Goal: Book appointment/travel/reservation

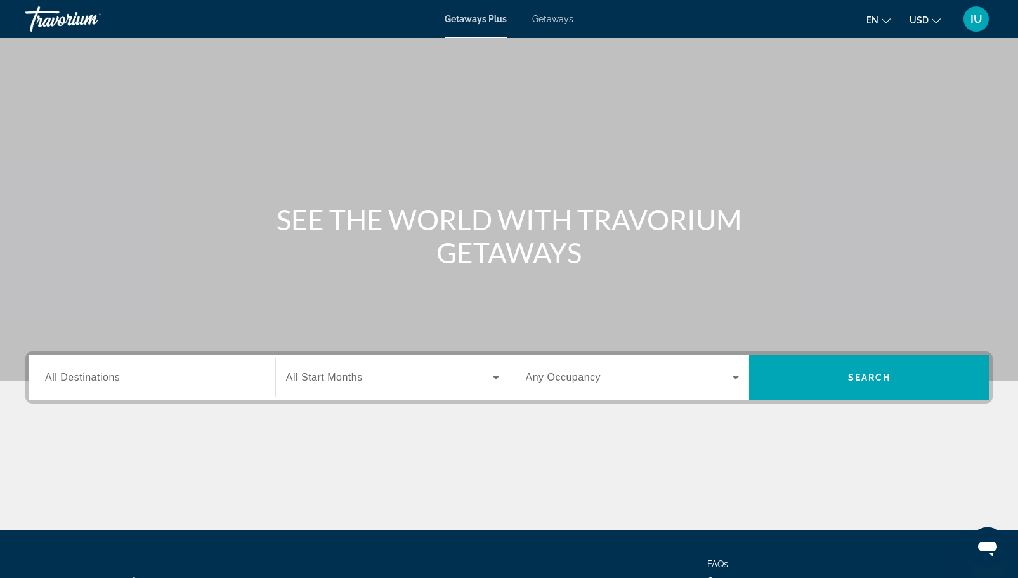
click at [99, 380] on span "All Destinations" at bounding box center [82, 377] width 75 height 11
click at [99, 380] on input "Destination All Destinations" at bounding box center [152, 378] width 214 height 15
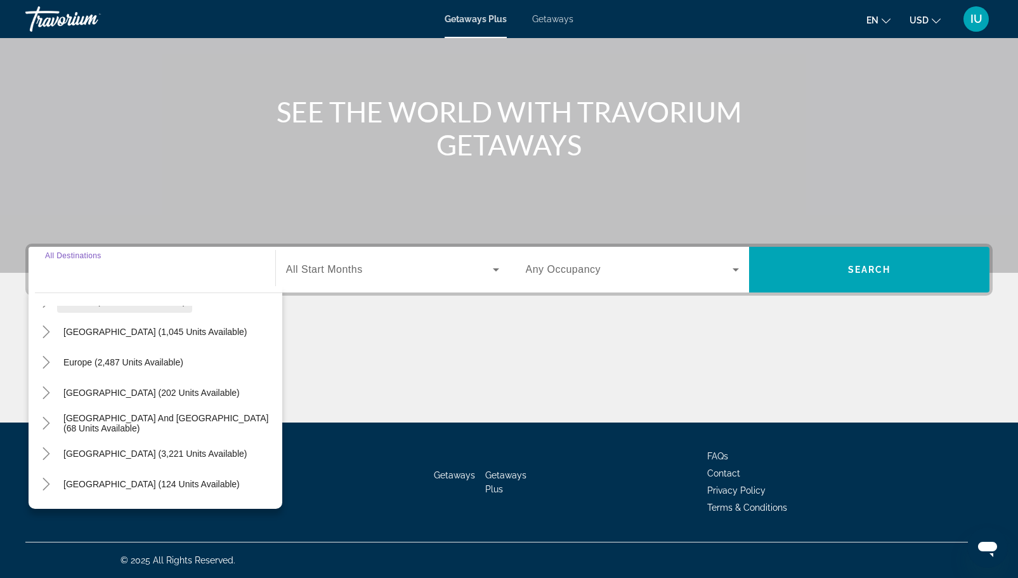
scroll to position [121, 0]
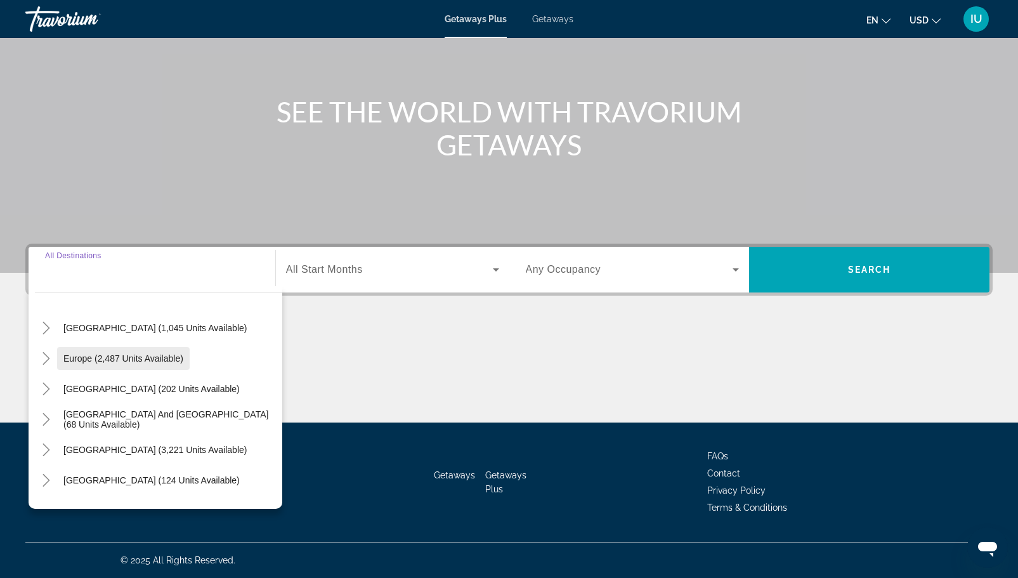
click at [103, 361] on span "Europe (2,487 units available)" at bounding box center [123, 358] width 120 height 10
type input "**********"
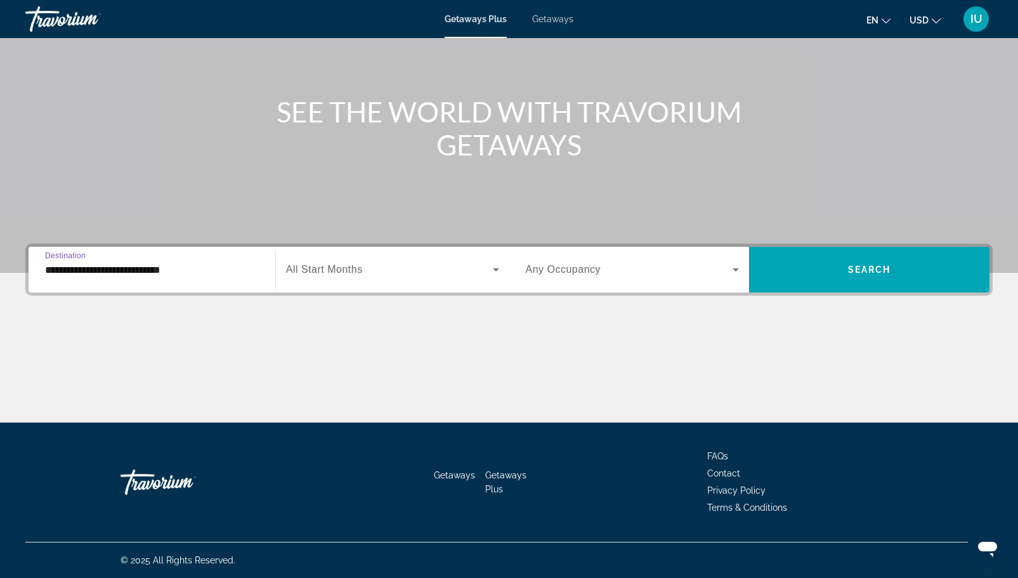
click at [320, 264] on span "All Start Months" at bounding box center [324, 269] width 77 height 11
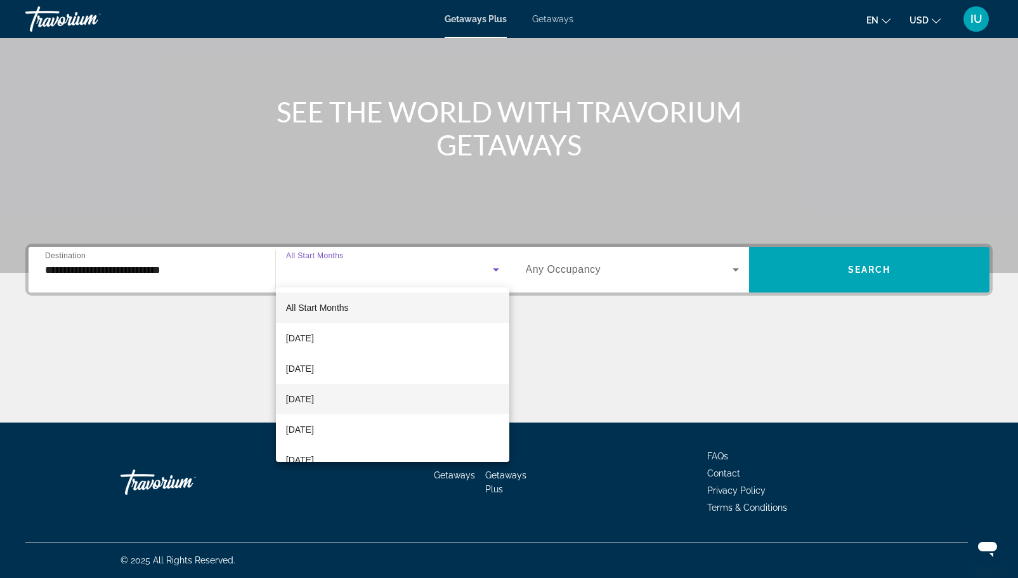
click at [314, 403] on span "[DATE]" at bounding box center [300, 399] width 28 height 15
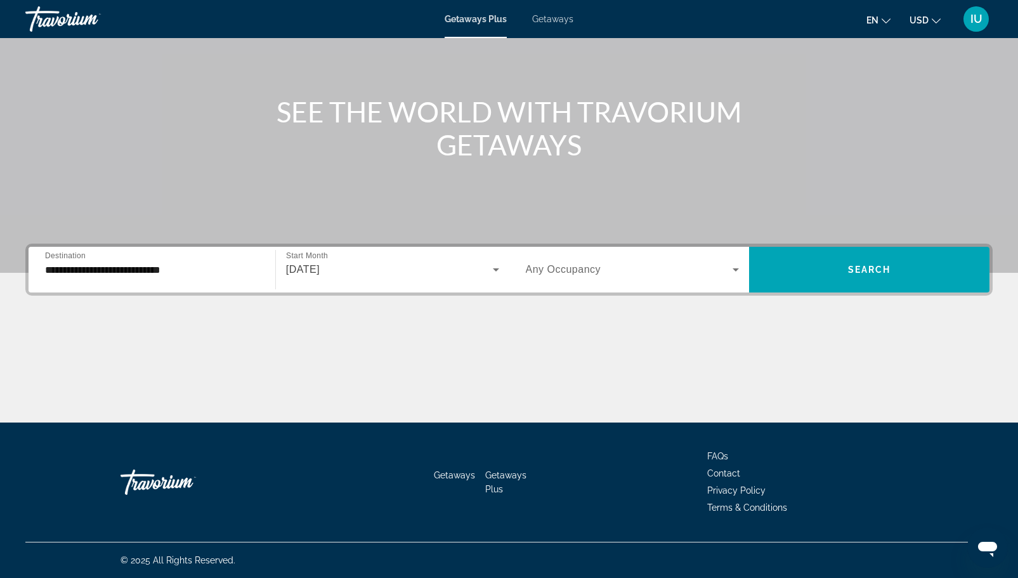
click at [543, 274] on span "Any Occupancy" at bounding box center [564, 269] width 76 height 11
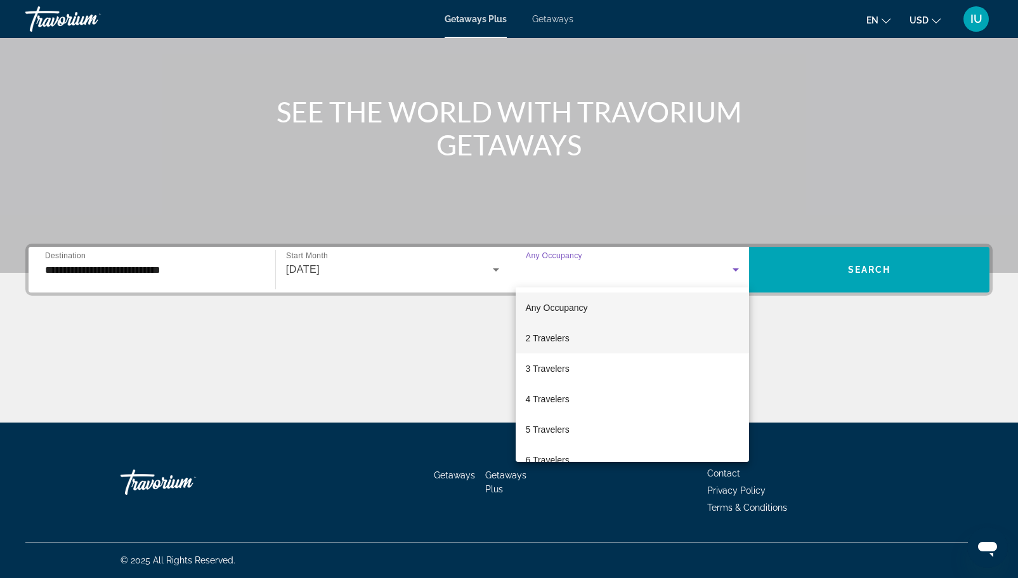
click at [560, 341] on span "2 Travelers" at bounding box center [548, 338] width 44 height 15
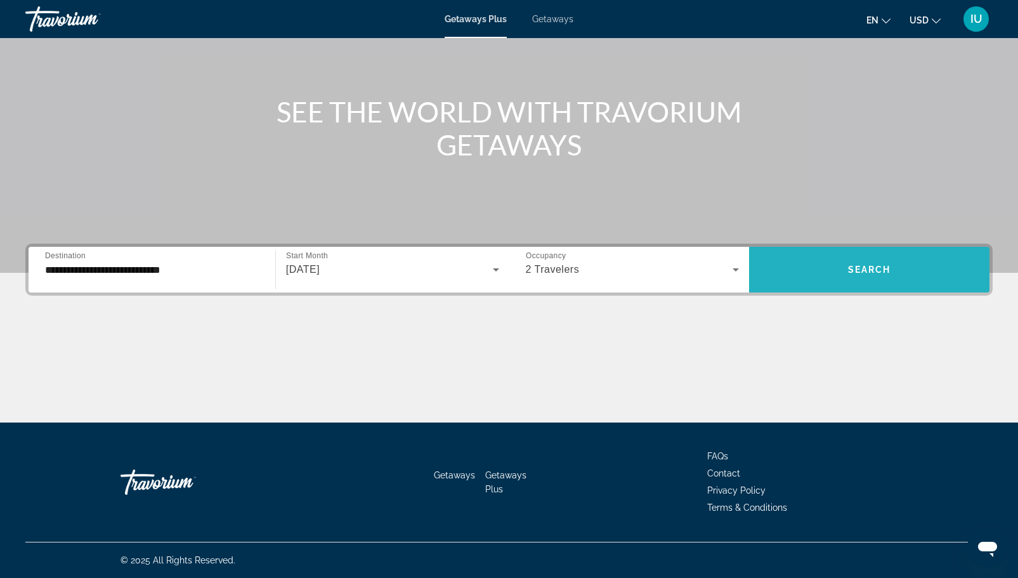
click at [804, 272] on span "Search widget" at bounding box center [869, 269] width 241 height 30
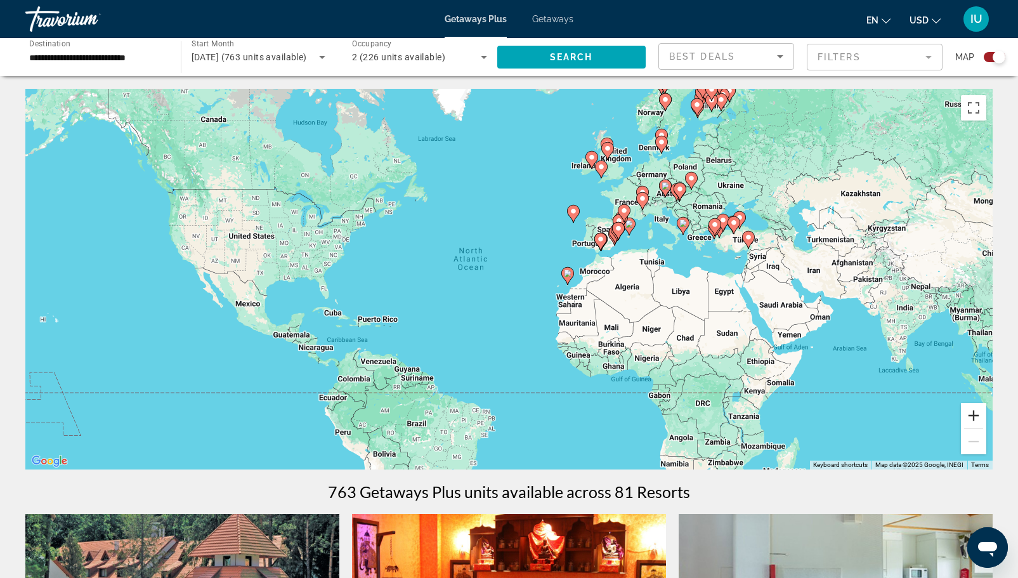
click at [971, 419] on button "Zoom in" at bounding box center [973, 415] width 25 height 25
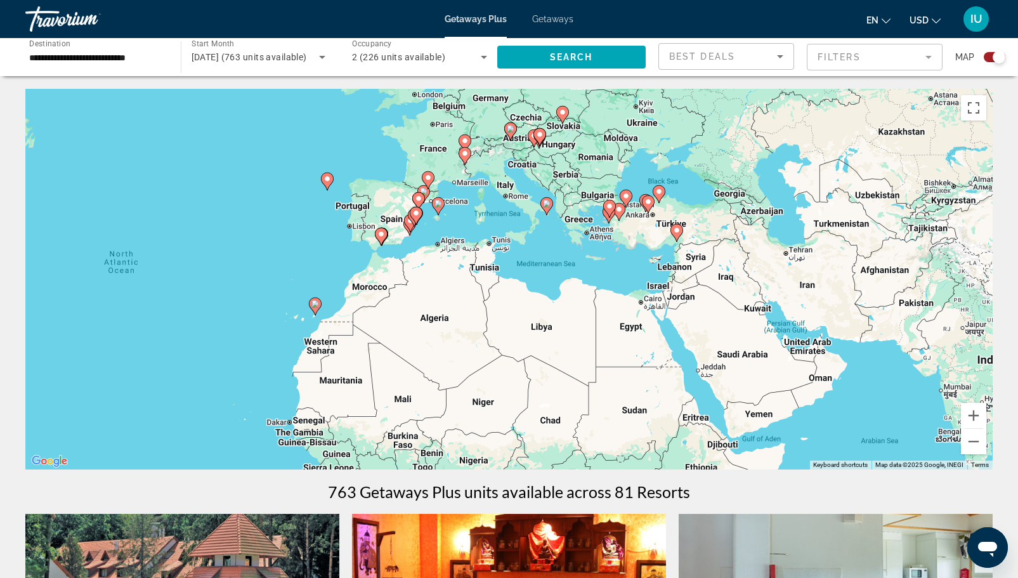
drag, startPoint x: 892, startPoint y: 346, endPoint x: 621, endPoint y: 369, distance: 271.9
click at [621, 369] on div "To activate drag with keyboard, press Alt + Enter. Once in keyboard drag state,…" at bounding box center [509, 279] width 968 height 381
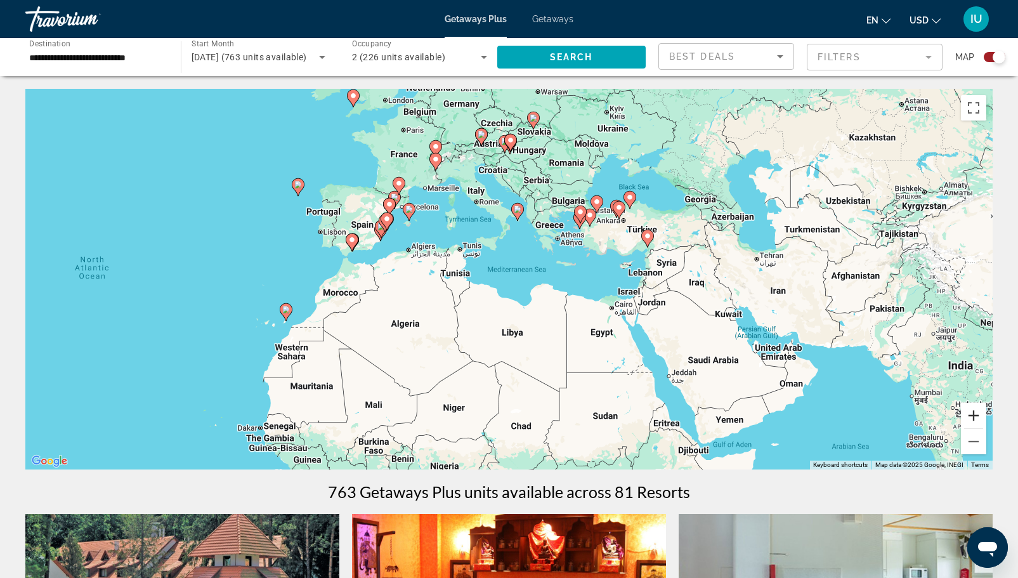
click at [968, 416] on button "Zoom in" at bounding box center [973, 415] width 25 height 25
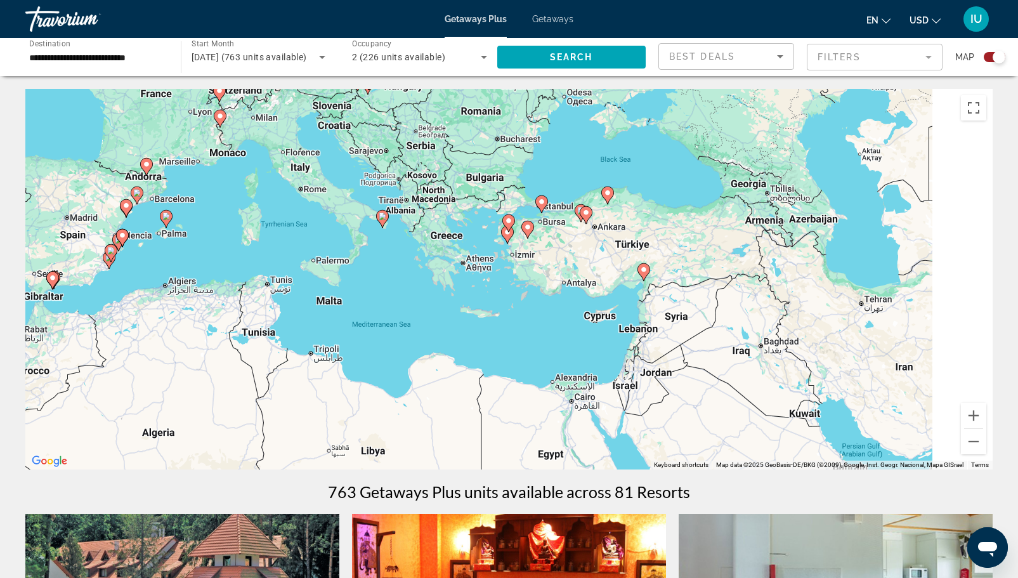
drag, startPoint x: 911, startPoint y: 317, endPoint x: 738, endPoint y: 395, distance: 189.8
click at [738, 395] on div "To activate drag with keyboard, press Alt + Enter. Once in keyboard drag state,…" at bounding box center [509, 279] width 968 height 381
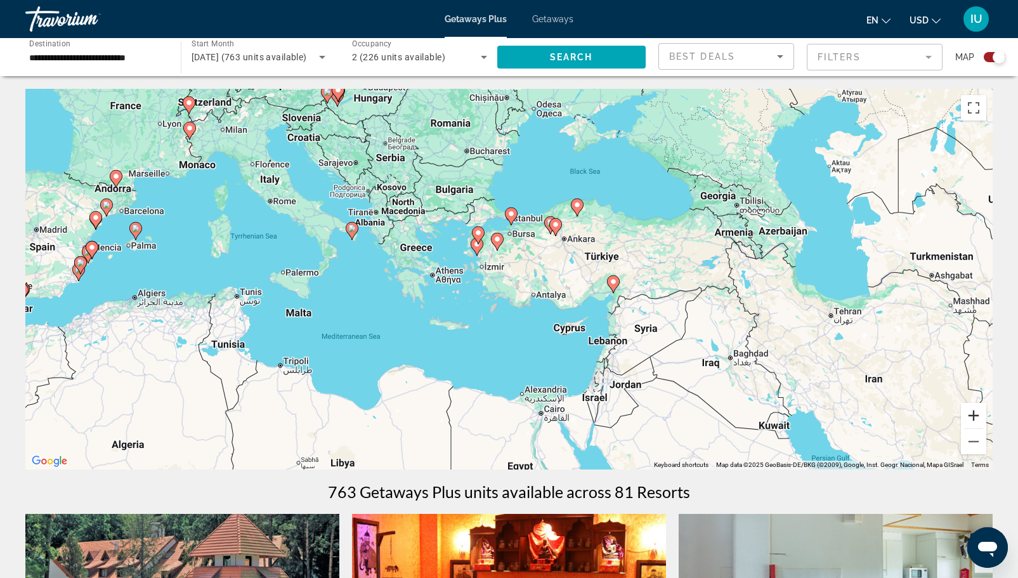
click at [976, 420] on button "Zoom in" at bounding box center [973, 415] width 25 height 25
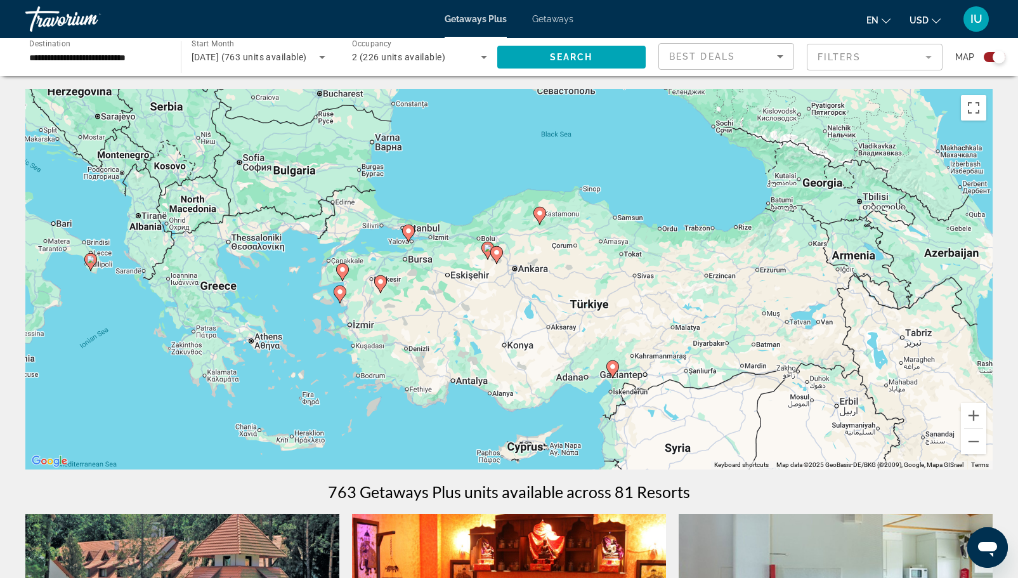
drag, startPoint x: 914, startPoint y: 315, endPoint x: 807, endPoint y: 386, distance: 129.0
click at [807, 386] on div "To activate drag with keyboard, press Alt + Enter. Once in keyboard drag state,…" at bounding box center [509, 279] width 968 height 381
click at [968, 413] on button "Zoom in" at bounding box center [973, 415] width 25 height 25
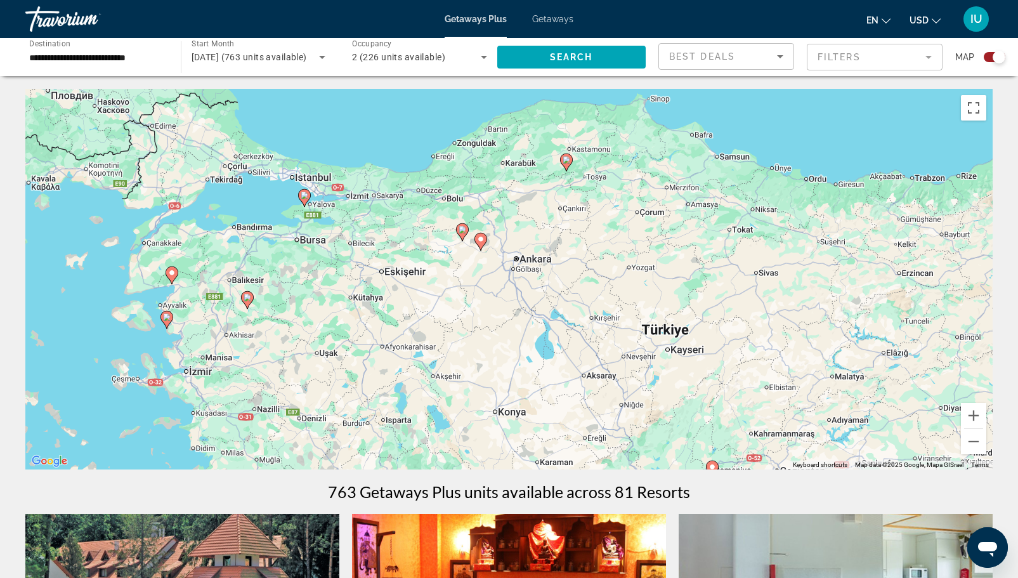
click at [167, 324] on icon "Main content" at bounding box center [166, 320] width 11 height 16
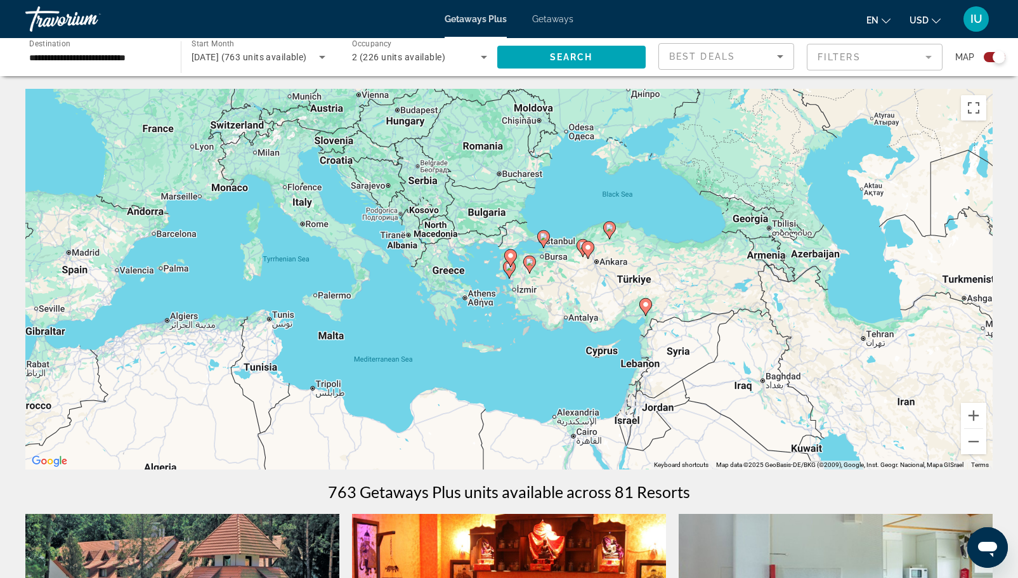
click at [508, 273] on icon "Main content" at bounding box center [508, 269] width 11 height 16
type input "**********"
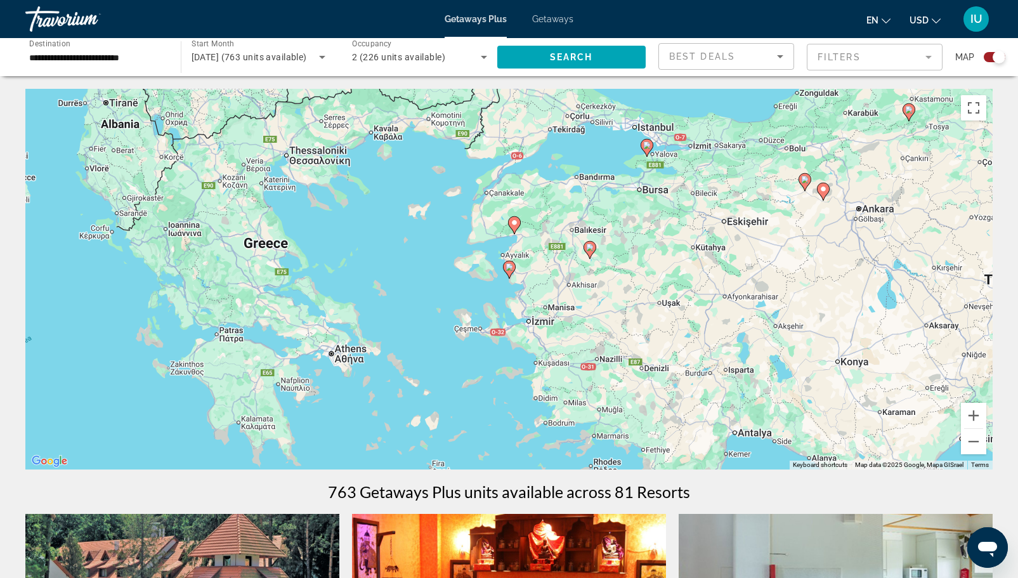
click at [508, 273] on icon "Main content" at bounding box center [508, 269] width 11 height 16
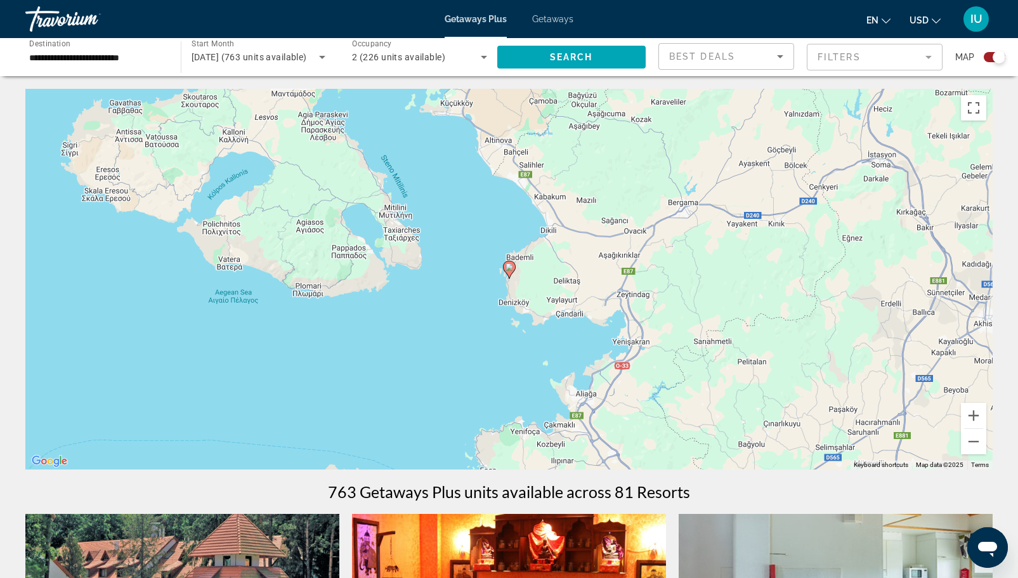
click at [509, 270] on image "Main content" at bounding box center [510, 267] width 8 height 8
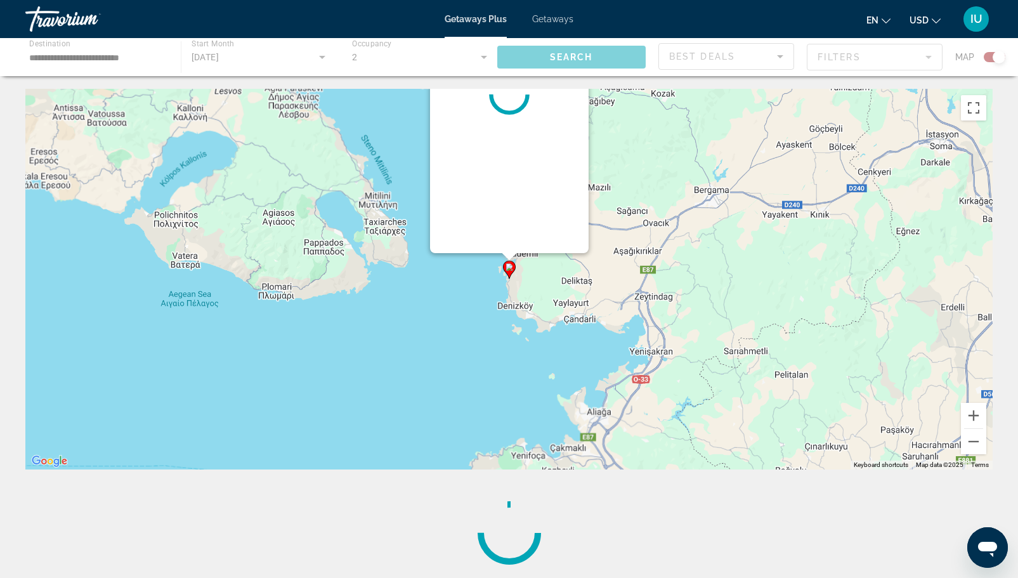
click at [510, 279] on div "To navigate, press the arrow keys. To activate drag with keyboard, press Alt + …" at bounding box center [994, 279] width 968 height 0
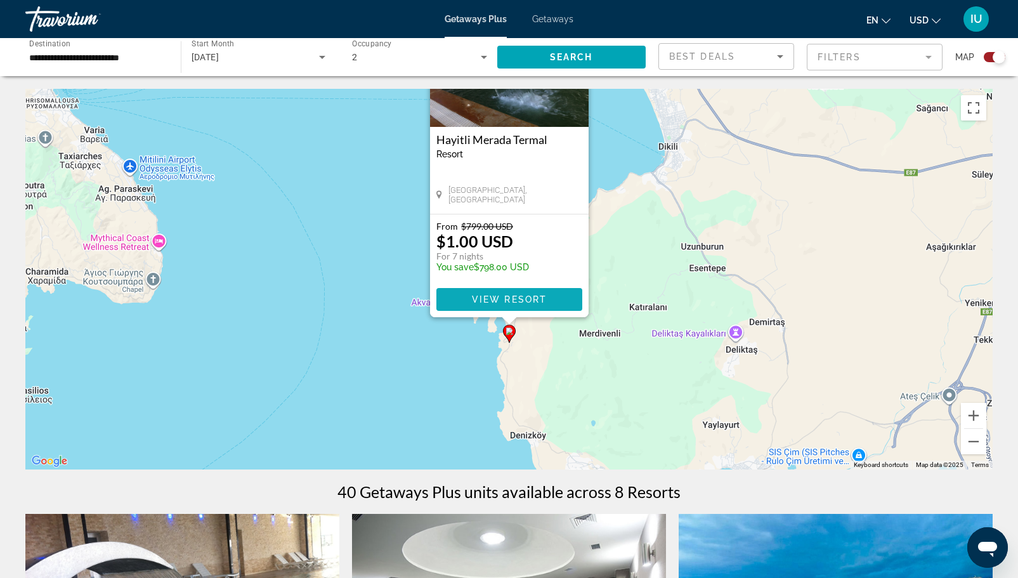
click at [514, 297] on span "View Resort" at bounding box center [508, 299] width 75 height 10
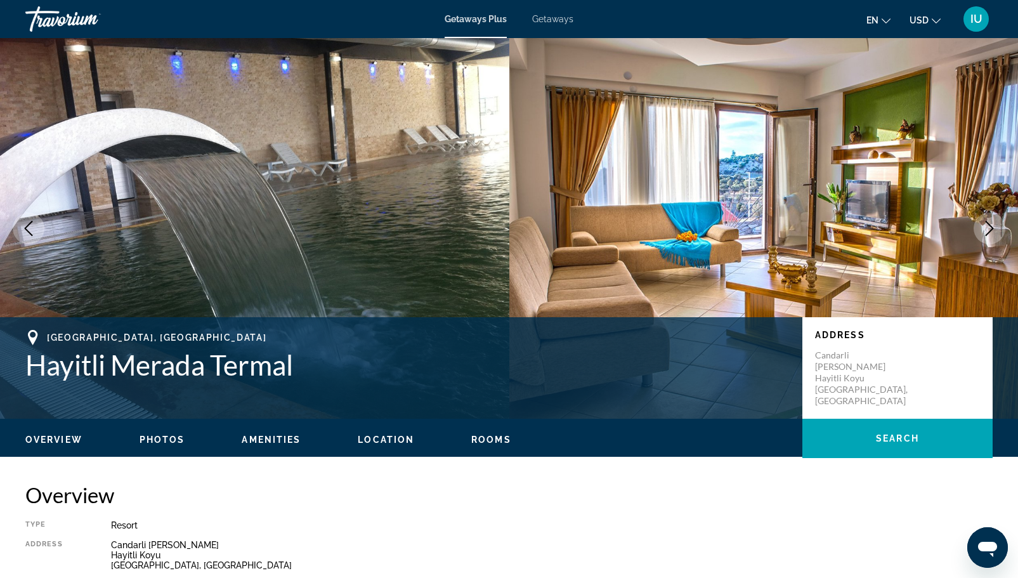
click at [984, 227] on icon "Next image" at bounding box center [989, 228] width 15 height 15
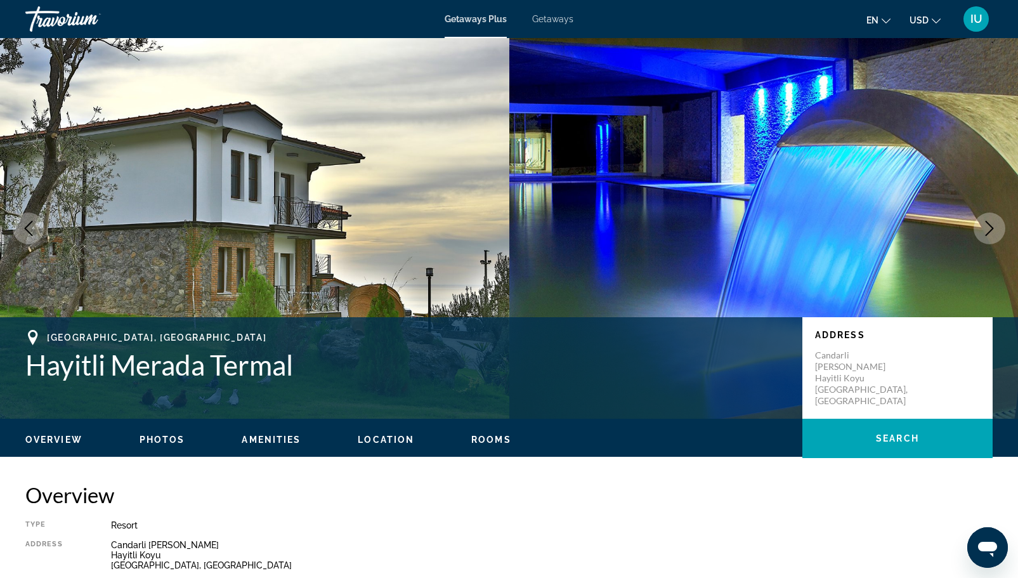
click at [984, 227] on icon "Next image" at bounding box center [989, 228] width 15 height 15
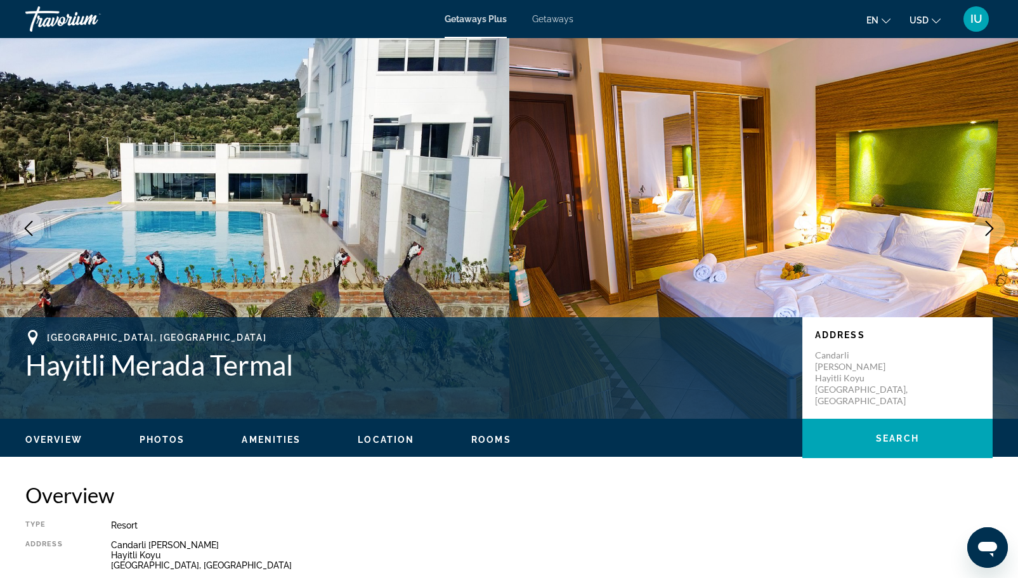
click at [984, 227] on icon "Next image" at bounding box center [989, 228] width 15 height 15
